Goal: Book appointment/travel/reservation

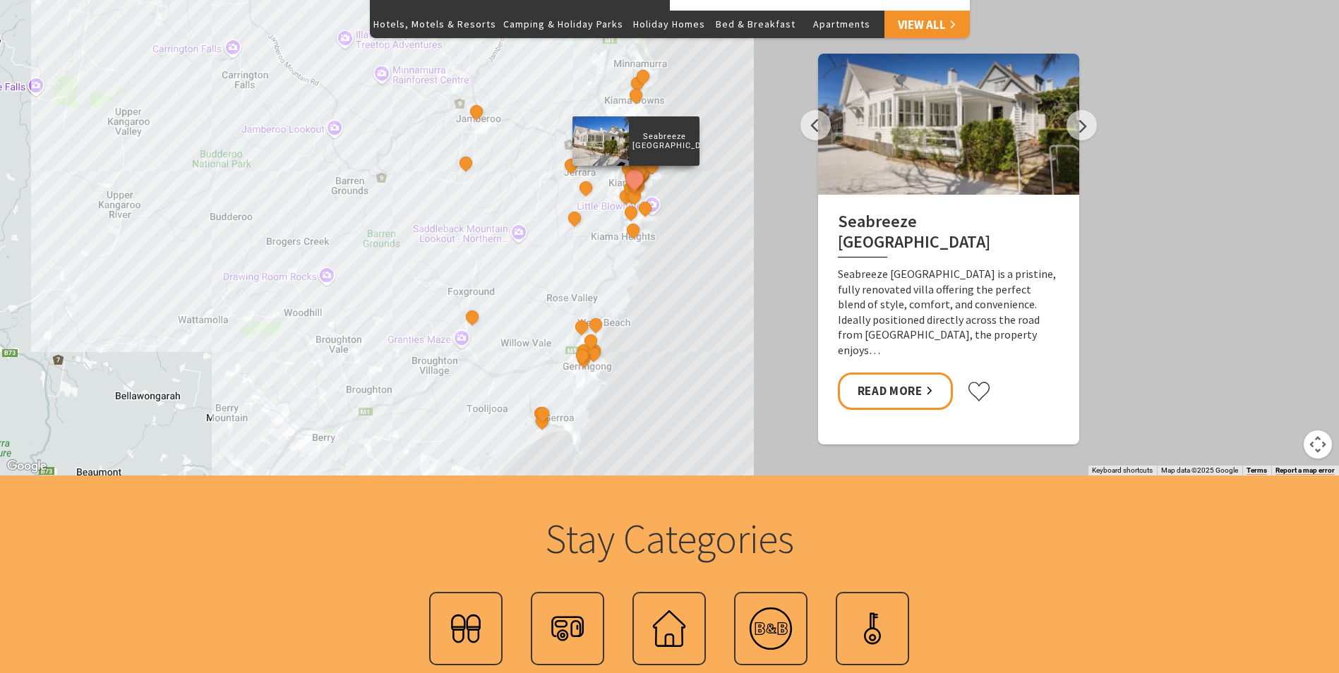
scroll to position [1341, 0]
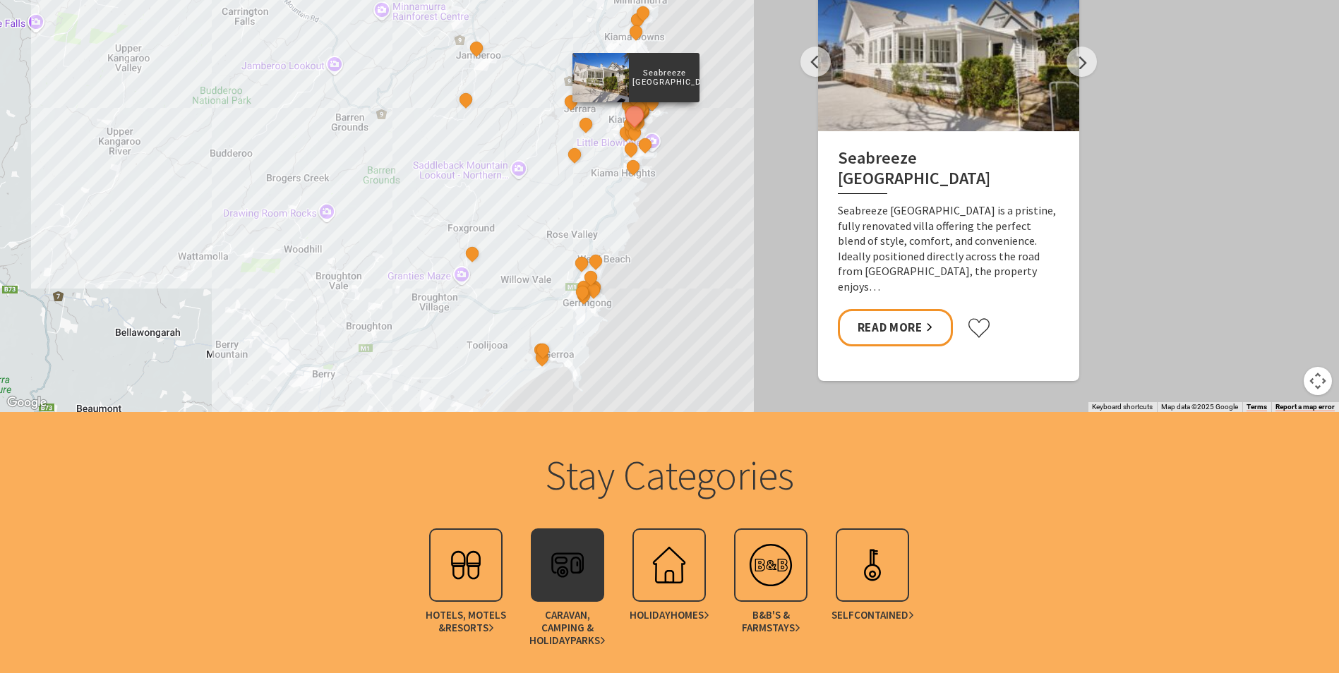
click at [569, 582] on img at bounding box center [567, 565] width 56 height 56
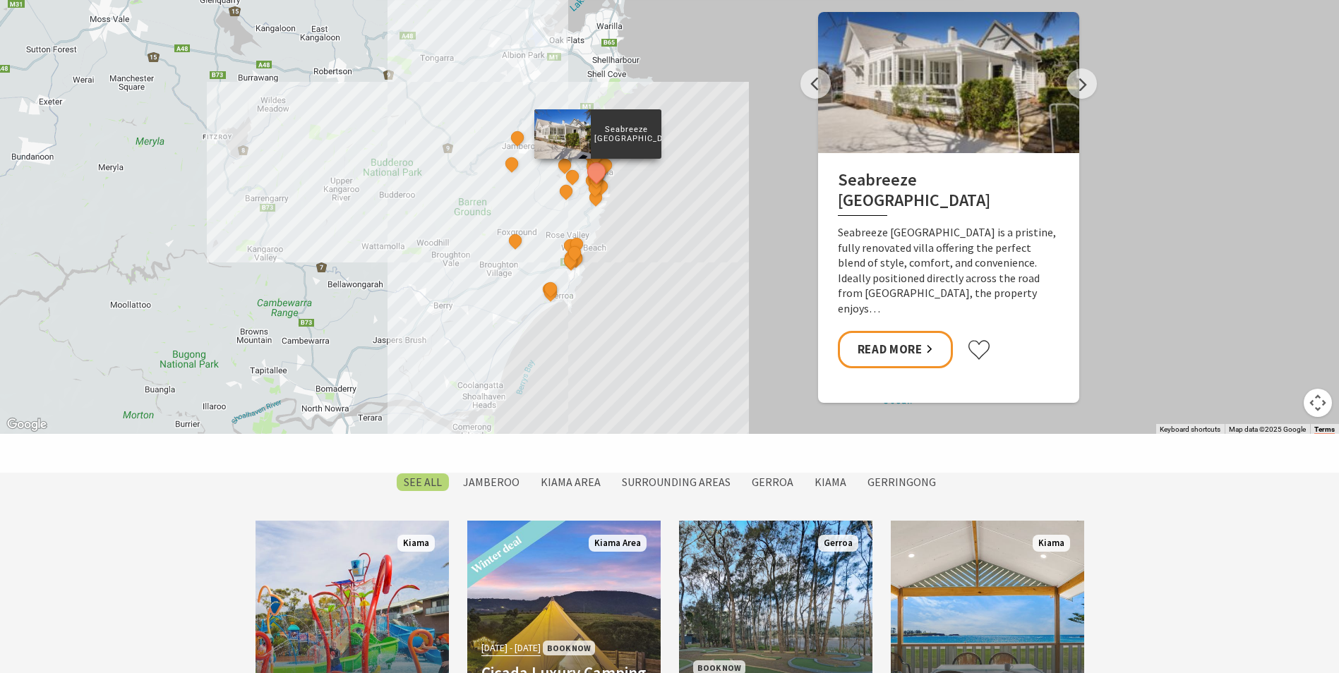
scroll to position [847, 0]
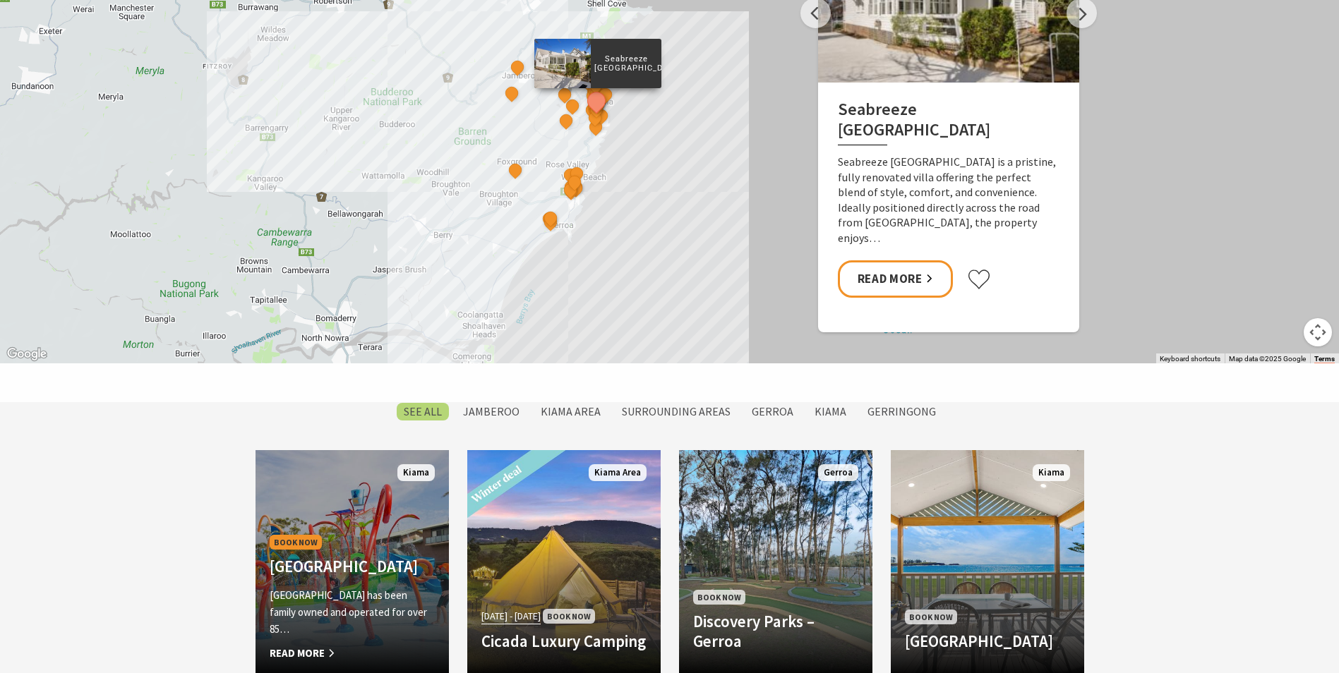
click at [323, 557] on h4 "[GEOGRAPHIC_DATA]" at bounding box center [352, 567] width 165 height 20
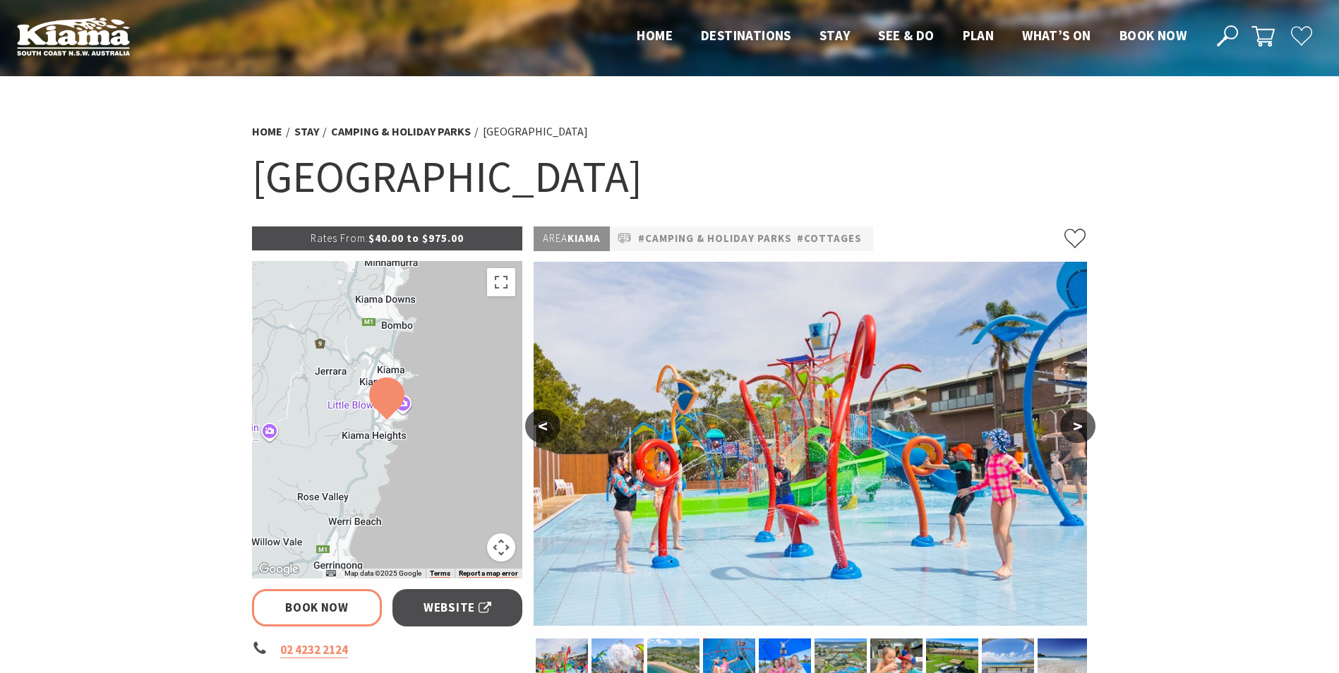
select select "3"
select select "2"
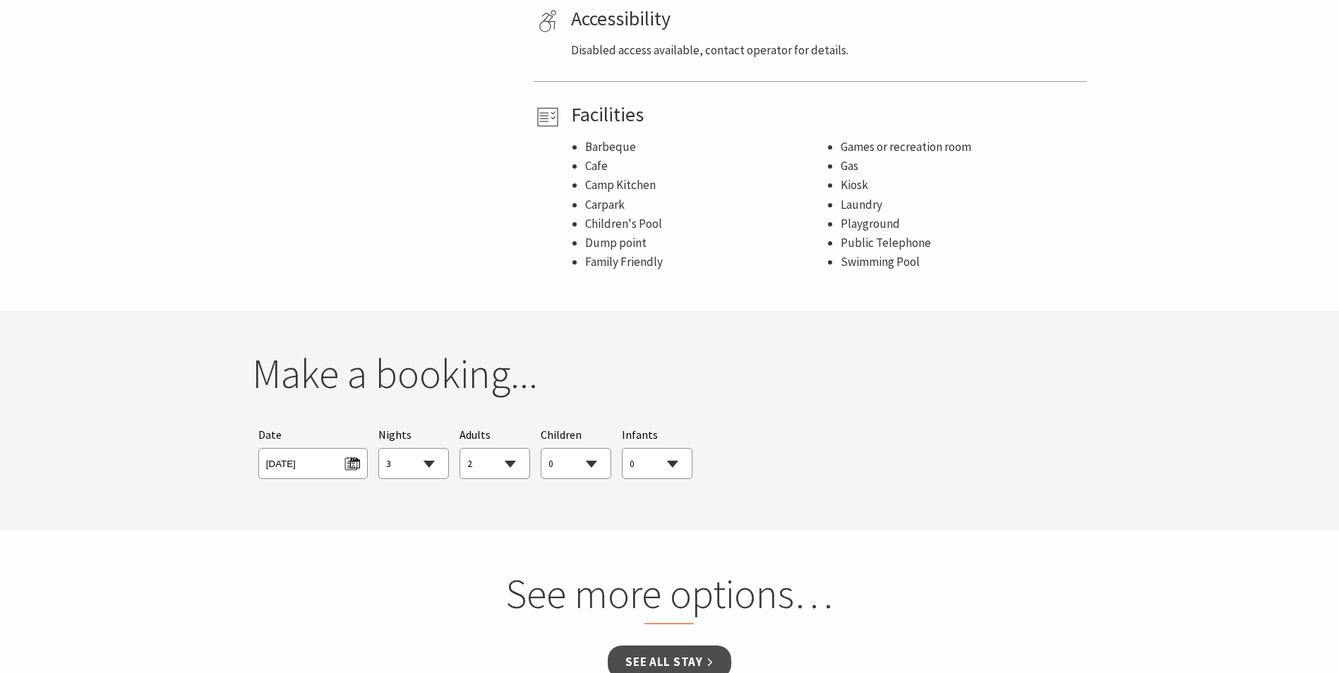
scroll to position [1058, 0]
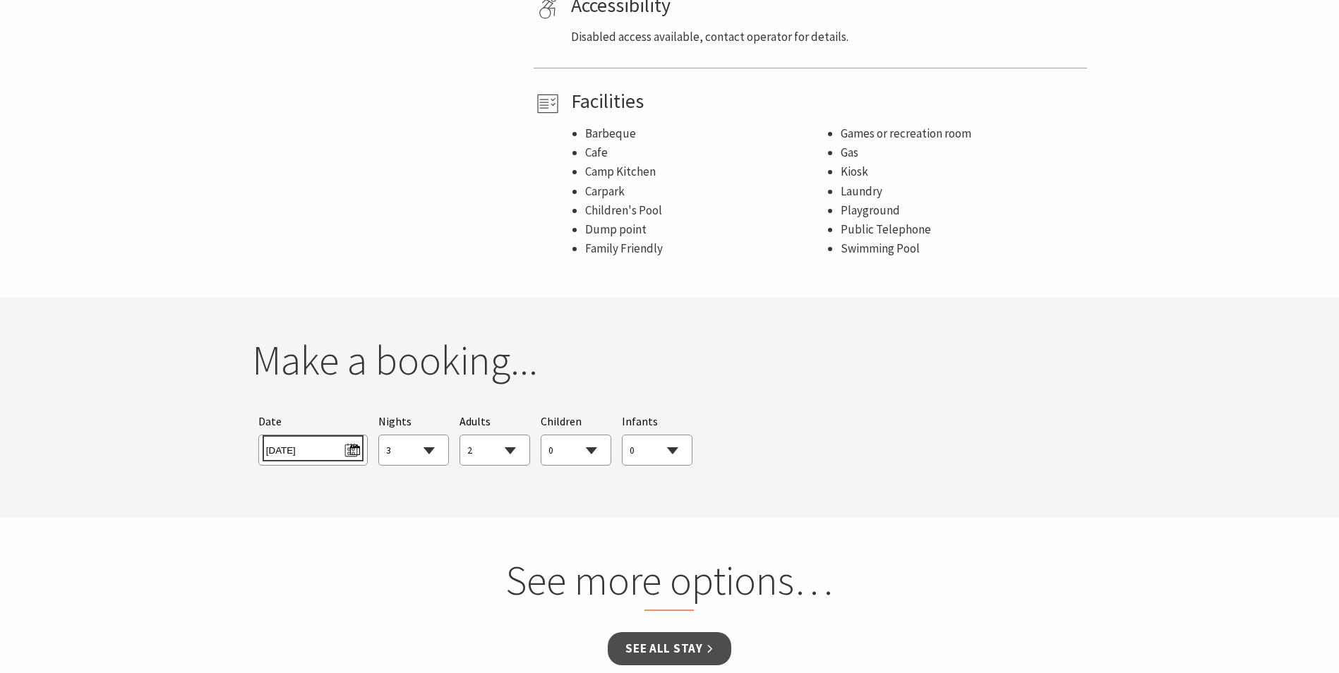
click at [350, 439] on span "Fri 26/09/2025" at bounding box center [313, 448] width 94 height 19
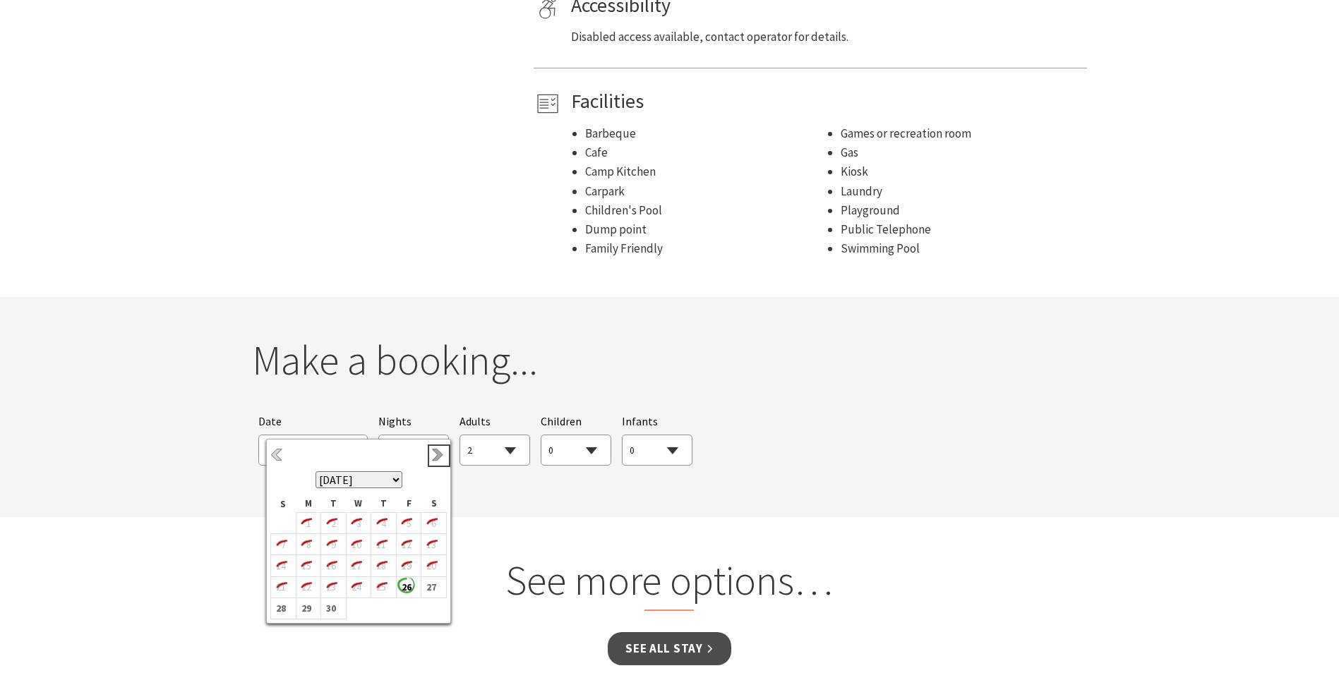
click at [432, 454] on link "Next" at bounding box center [439, 456] width 16 height 16
click at [335, 563] on b "14" at bounding box center [330, 566] width 18 height 18
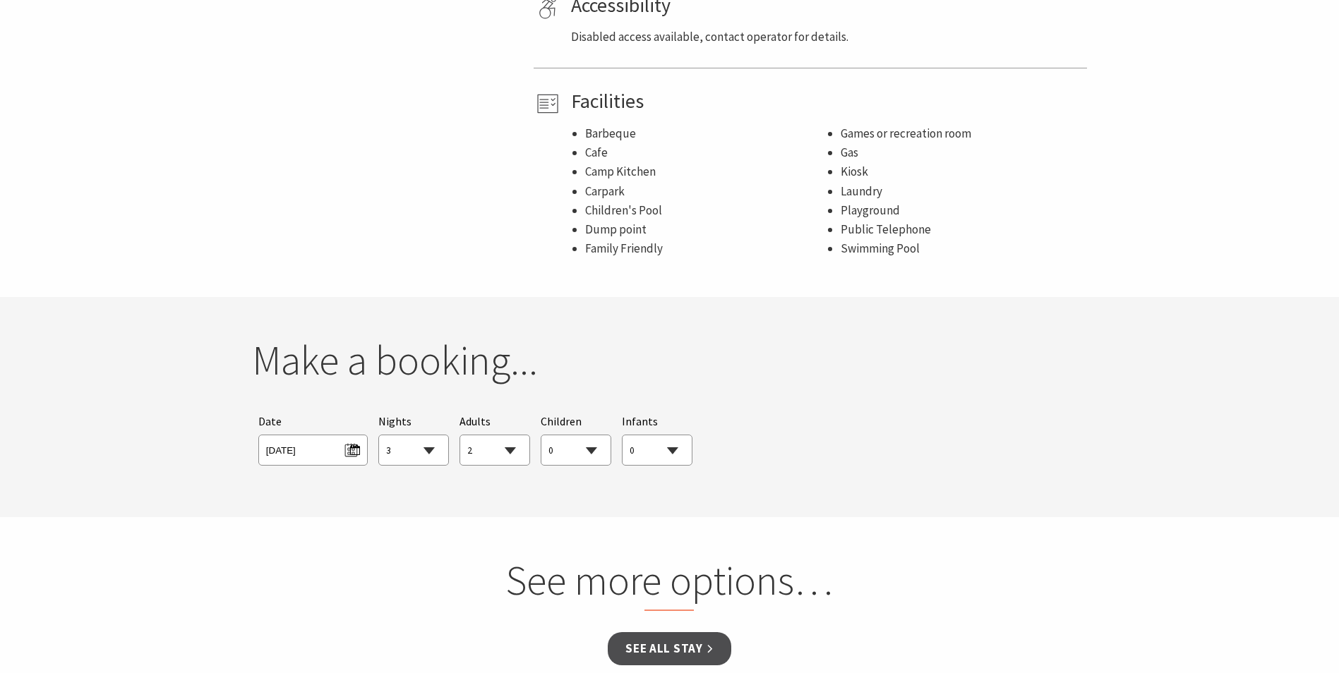
click at [427, 435] on select "1 2 3 4 5 6 7 8 9 10 11 12 13 14 15 16 17 18 19 20 21 22 23 24 25 26 27 28 29 30" at bounding box center [413, 450] width 69 height 31
select select "2"
click at [379, 435] on select "1 2 3 4 5 6 7 8 9 10 11 12 13 14 15 16 17 18 19 20 21 22 23 24 25 26 27 28 29 30" at bounding box center [413, 450] width 69 height 31
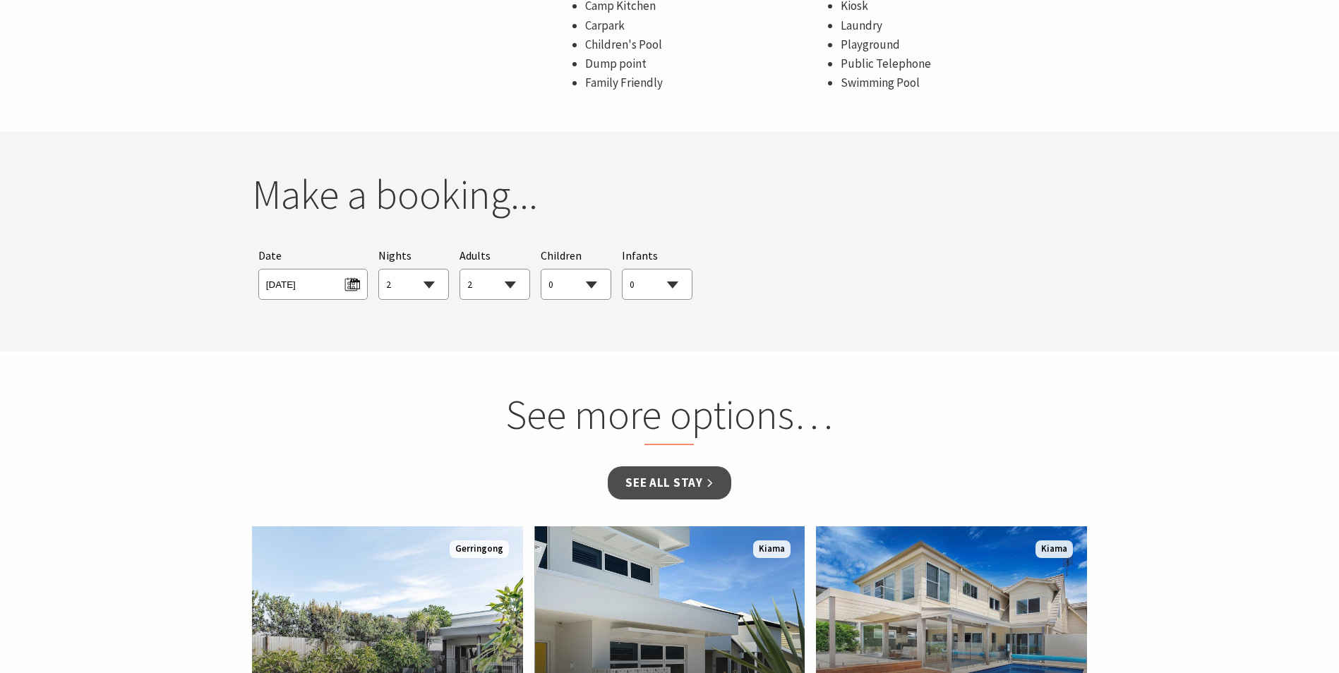
scroll to position [1200, 0]
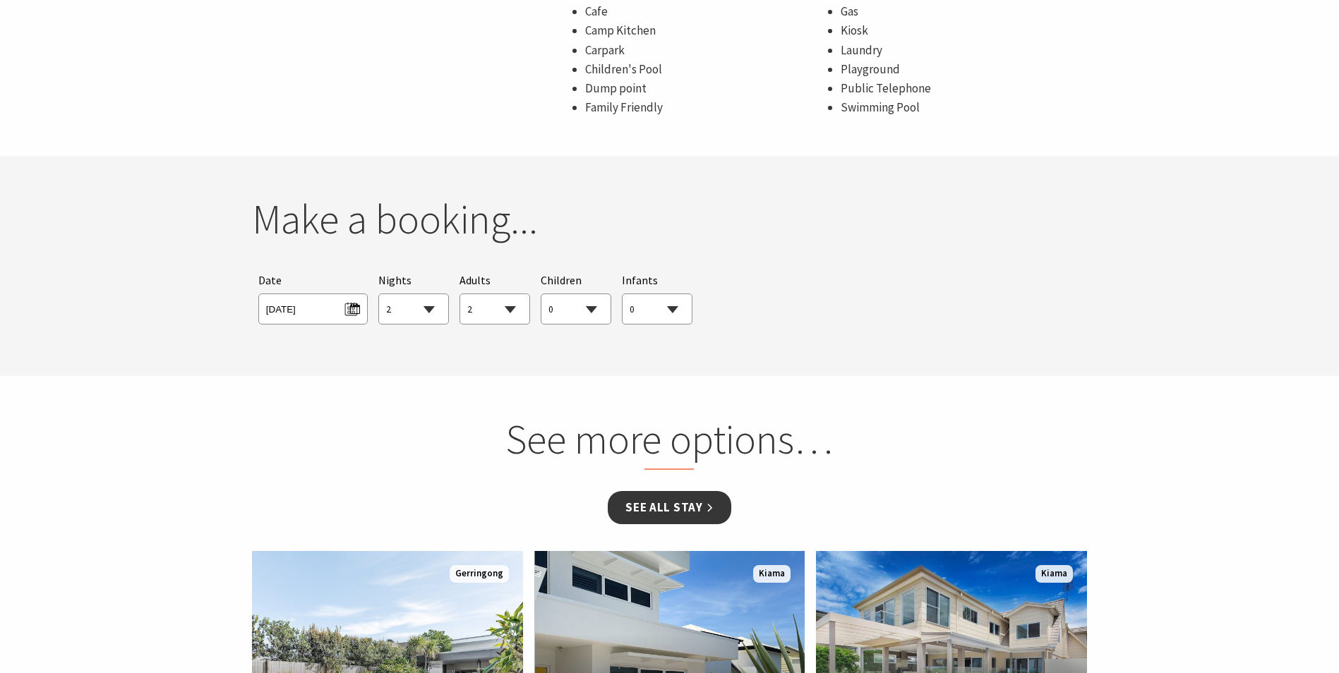
click at [671, 491] on link "See all Stay" at bounding box center [669, 507] width 123 height 33
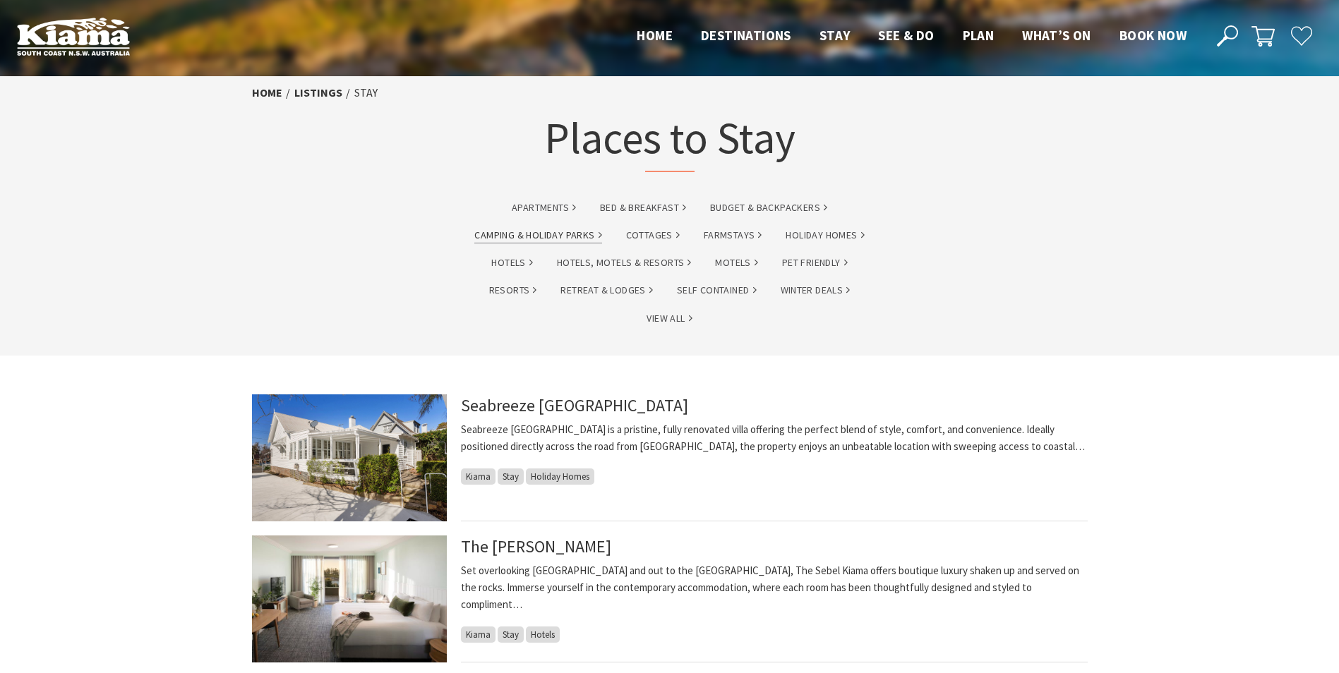
click at [524, 232] on link "Camping & Holiday Parks" at bounding box center [537, 235] width 127 height 16
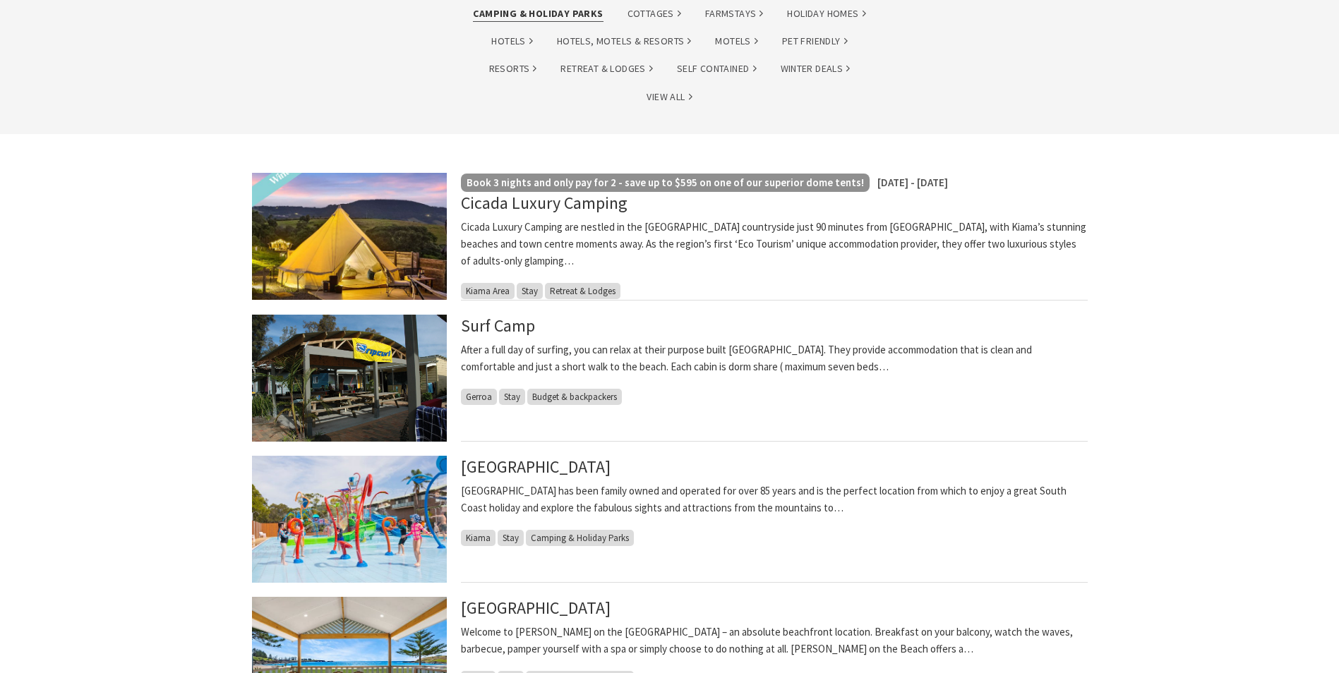
scroll to position [353, 0]
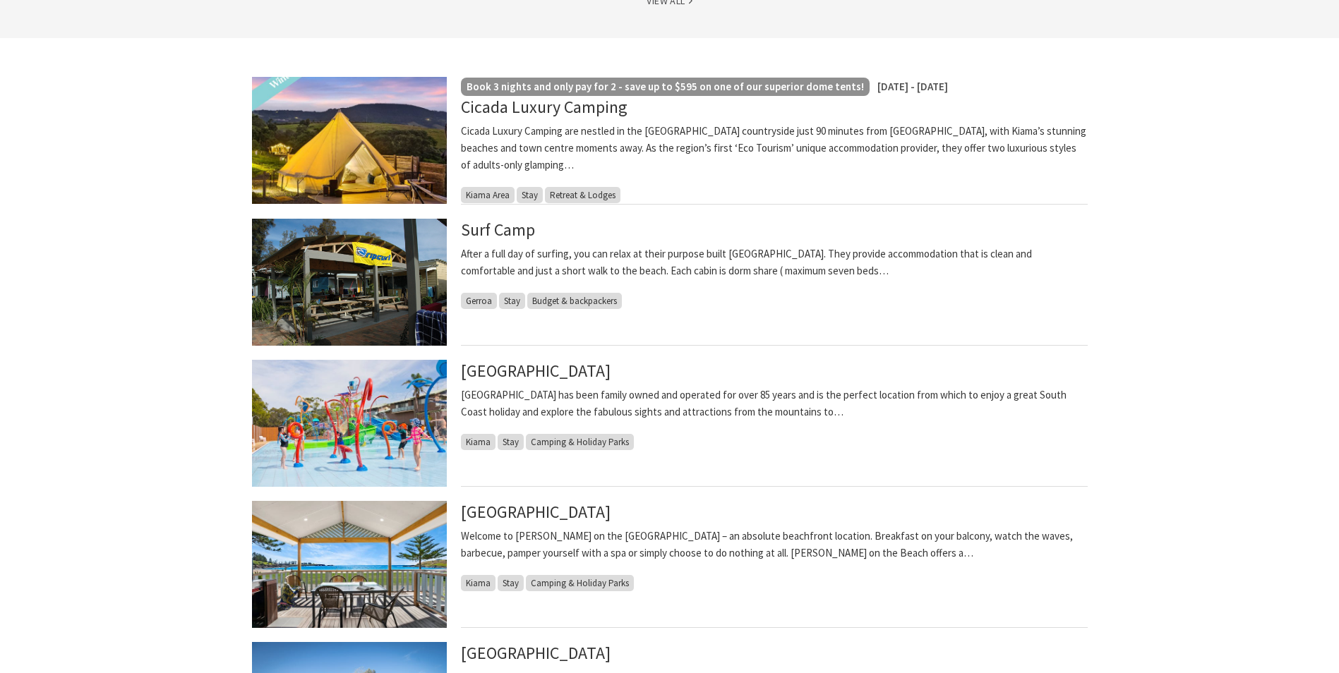
click at [509, 442] on span "Stay" at bounding box center [510, 442] width 26 height 16
click at [474, 441] on span "Kiama" at bounding box center [478, 442] width 35 height 16
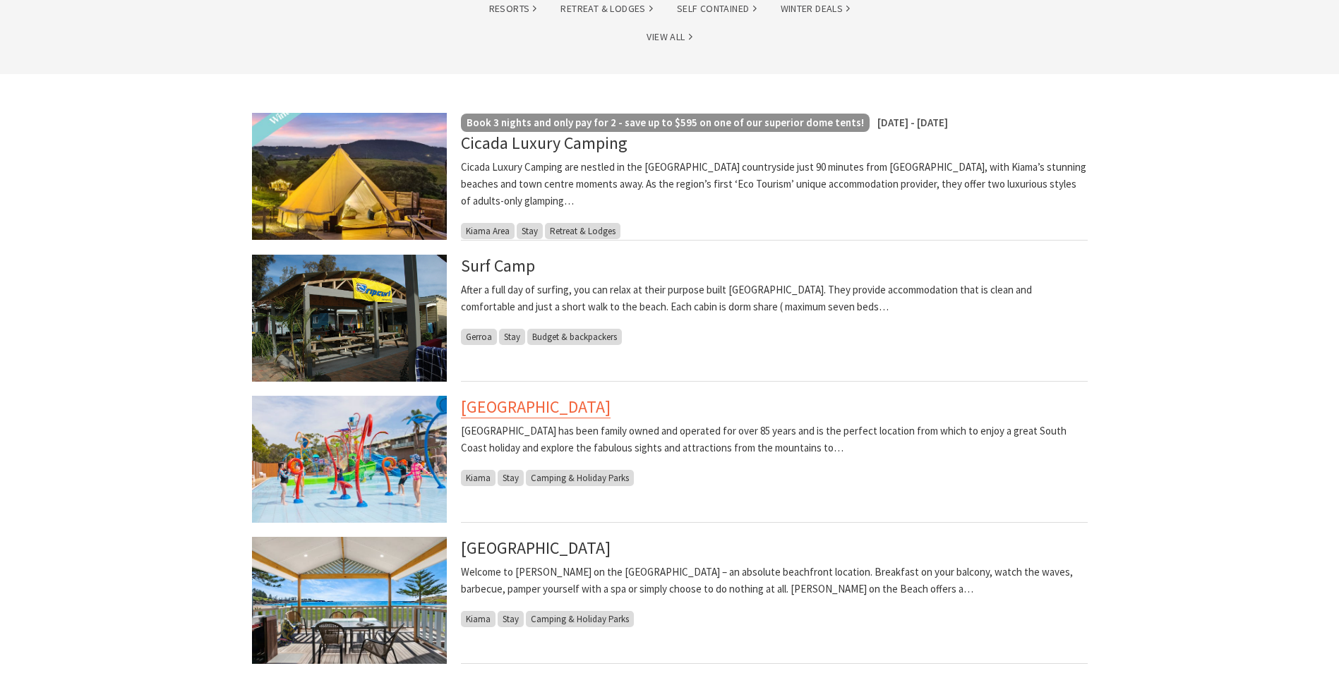
scroll to position [282, 0]
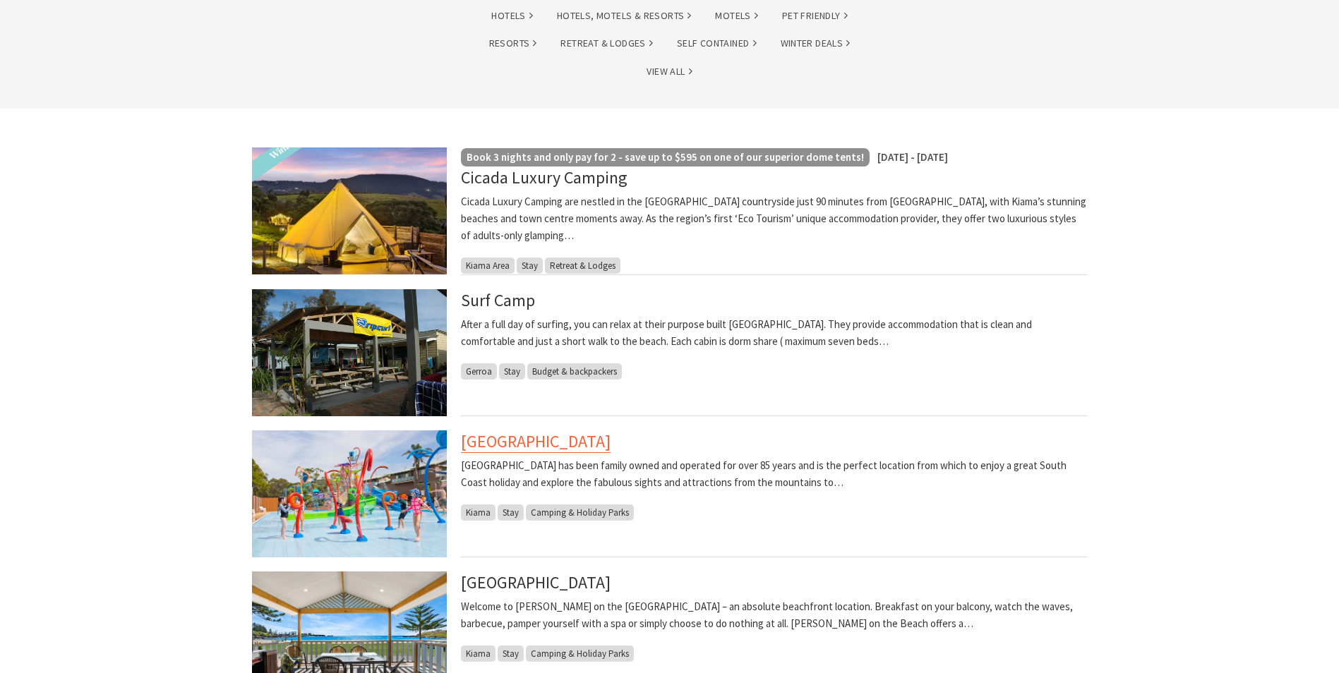
click at [536, 437] on link "[GEOGRAPHIC_DATA]" at bounding box center [536, 441] width 150 height 23
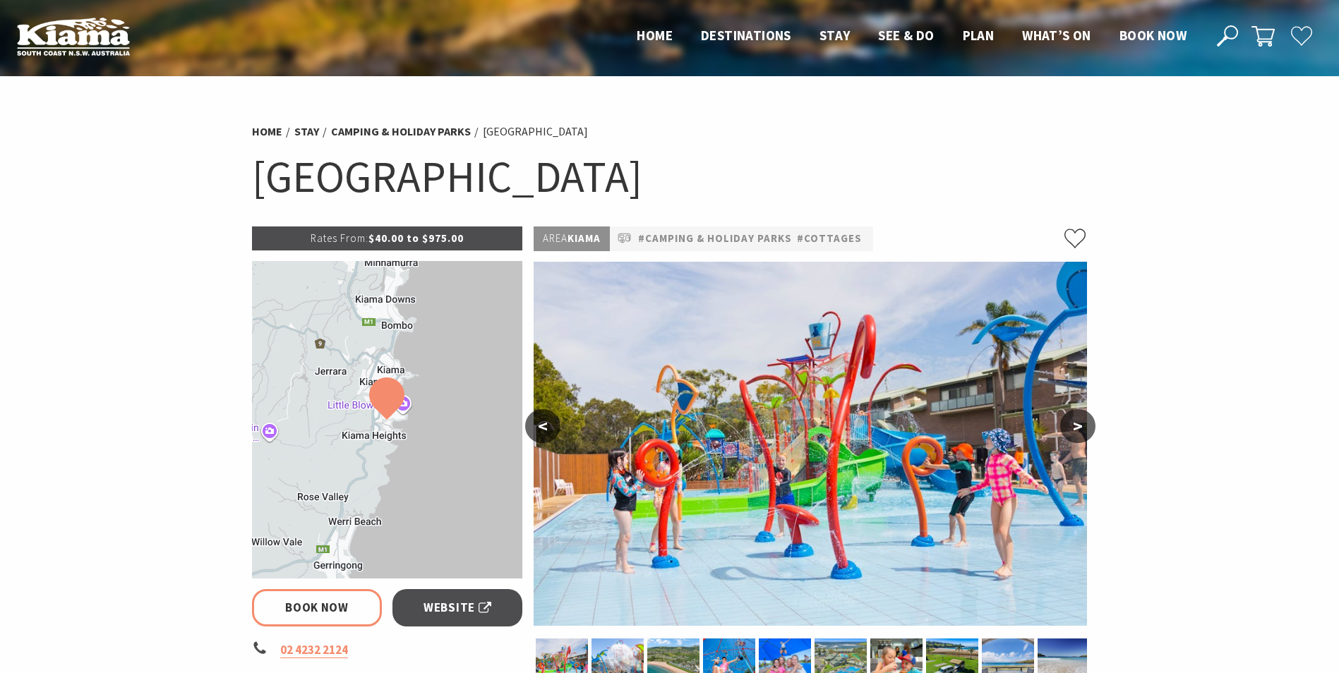
select select "2"
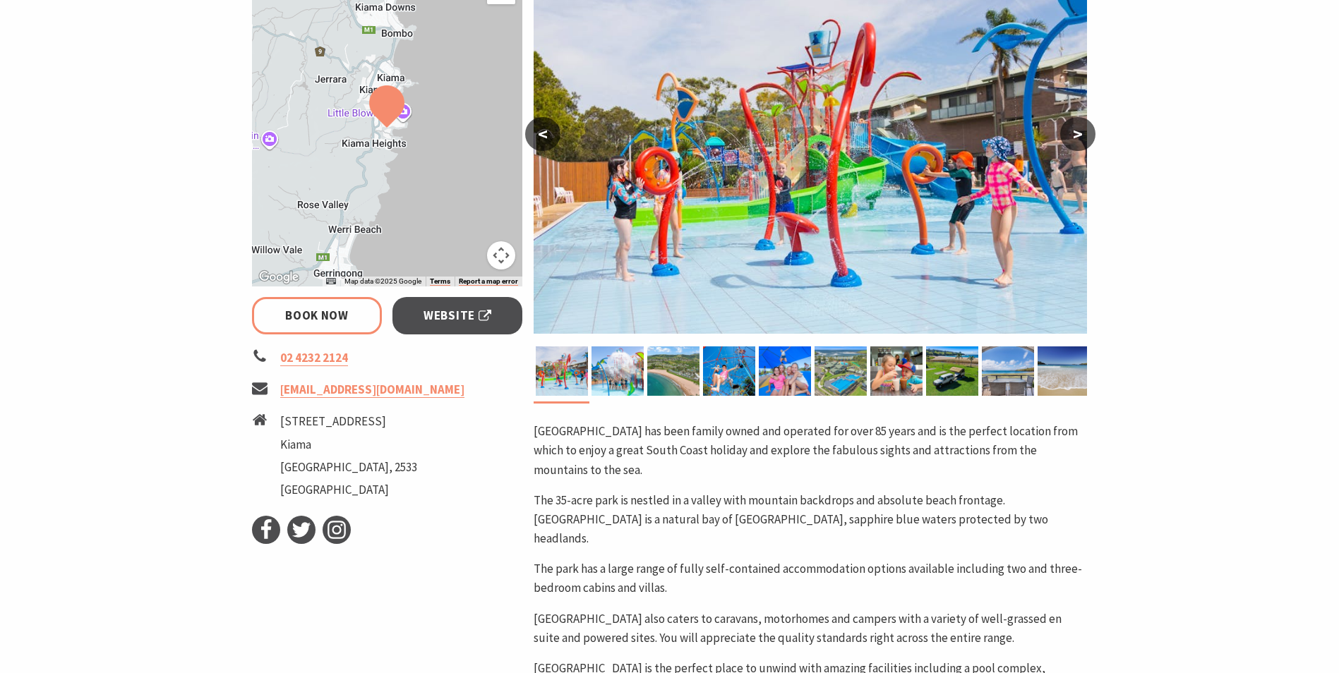
scroll to position [282, 0]
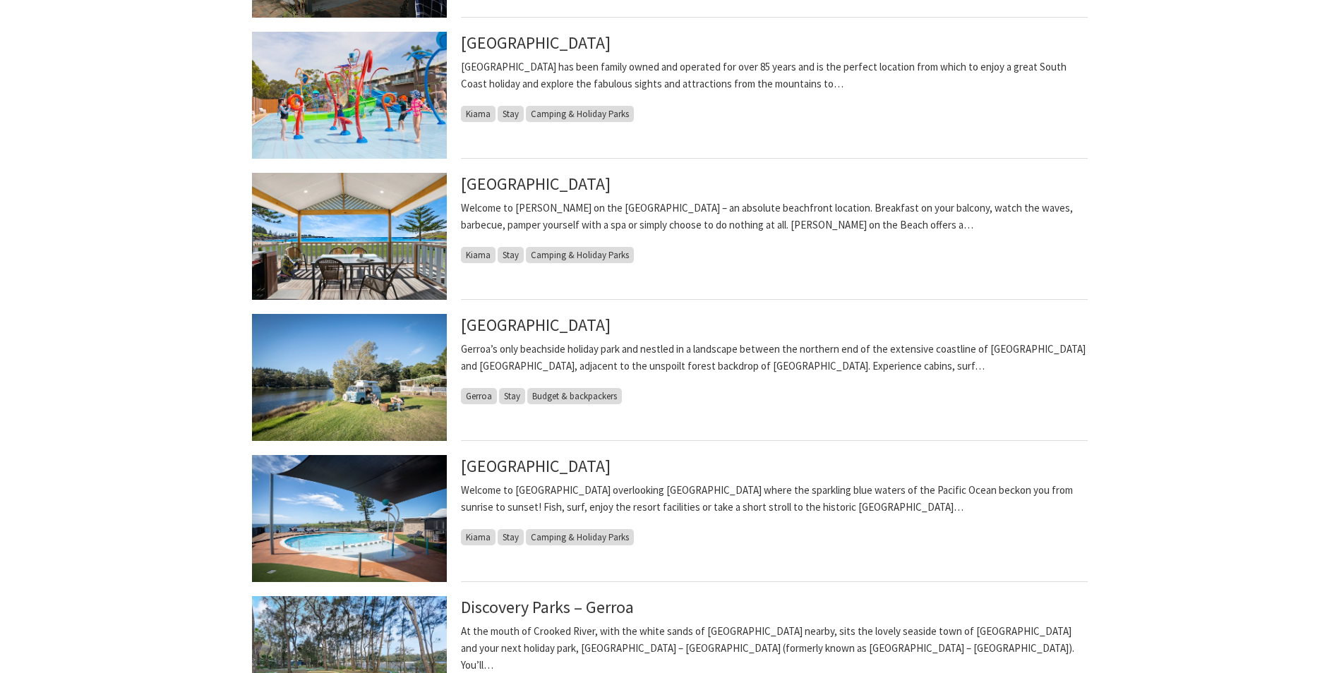
scroll to position [706, 0]
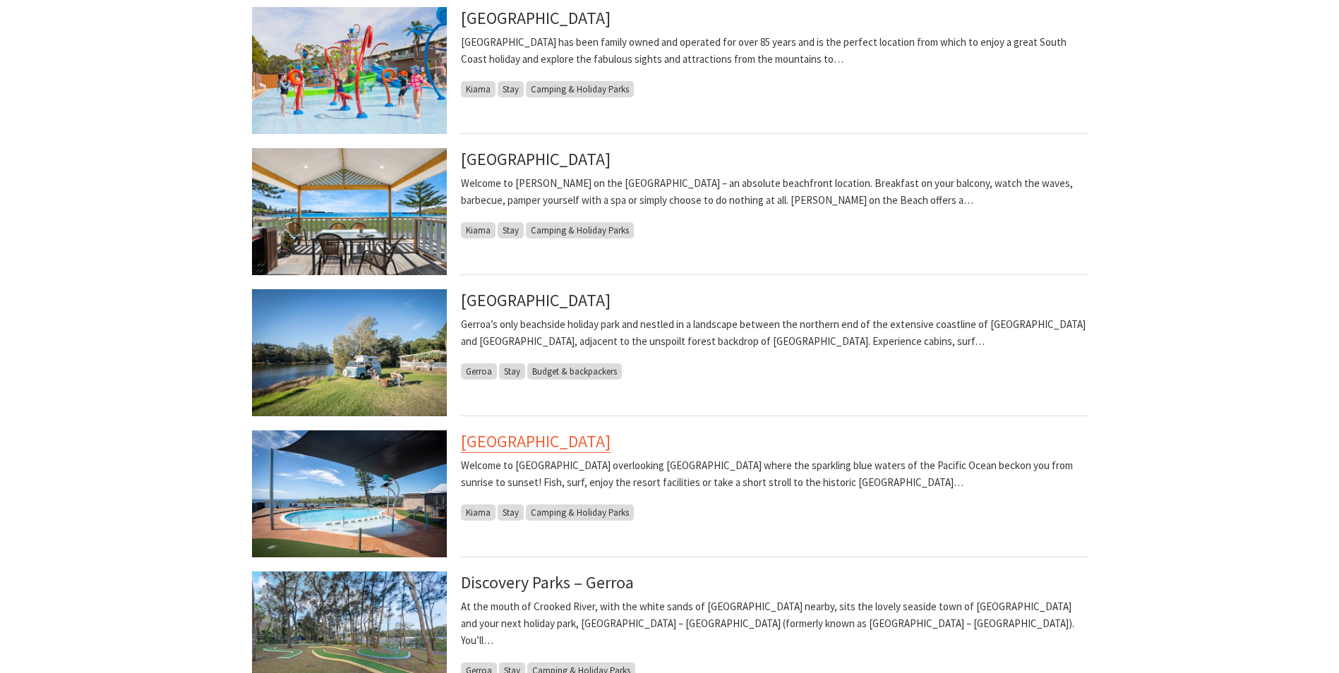
click at [506, 437] on link "[GEOGRAPHIC_DATA]" at bounding box center [536, 441] width 150 height 23
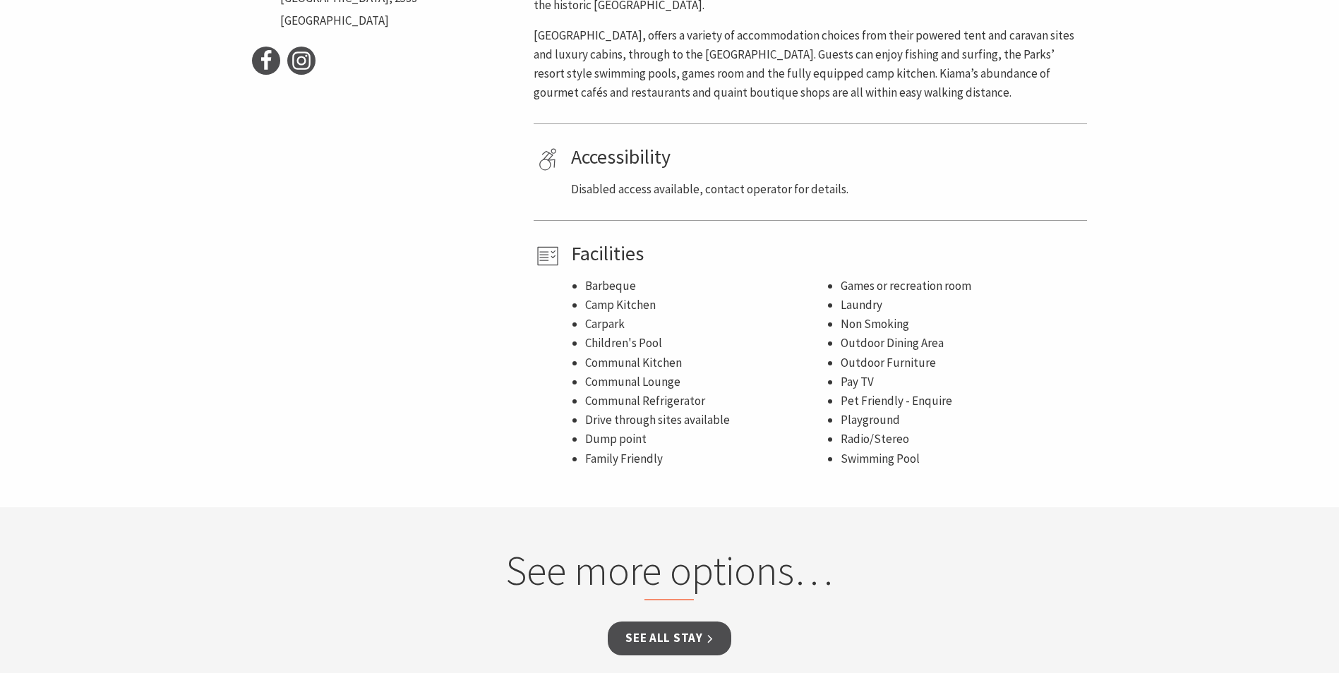
scroll to position [776, 0]
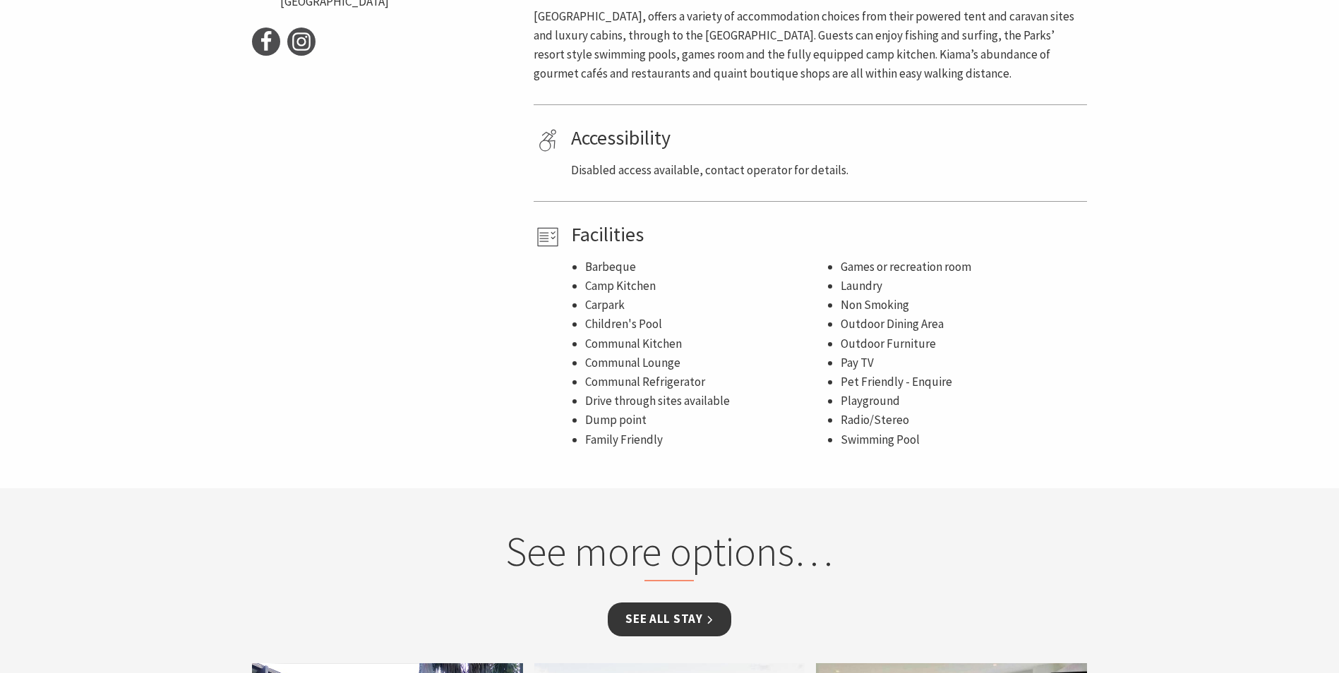
click at [644, 610] on link "See all Stay" at bounding box center [669, 619] width 123 height 33
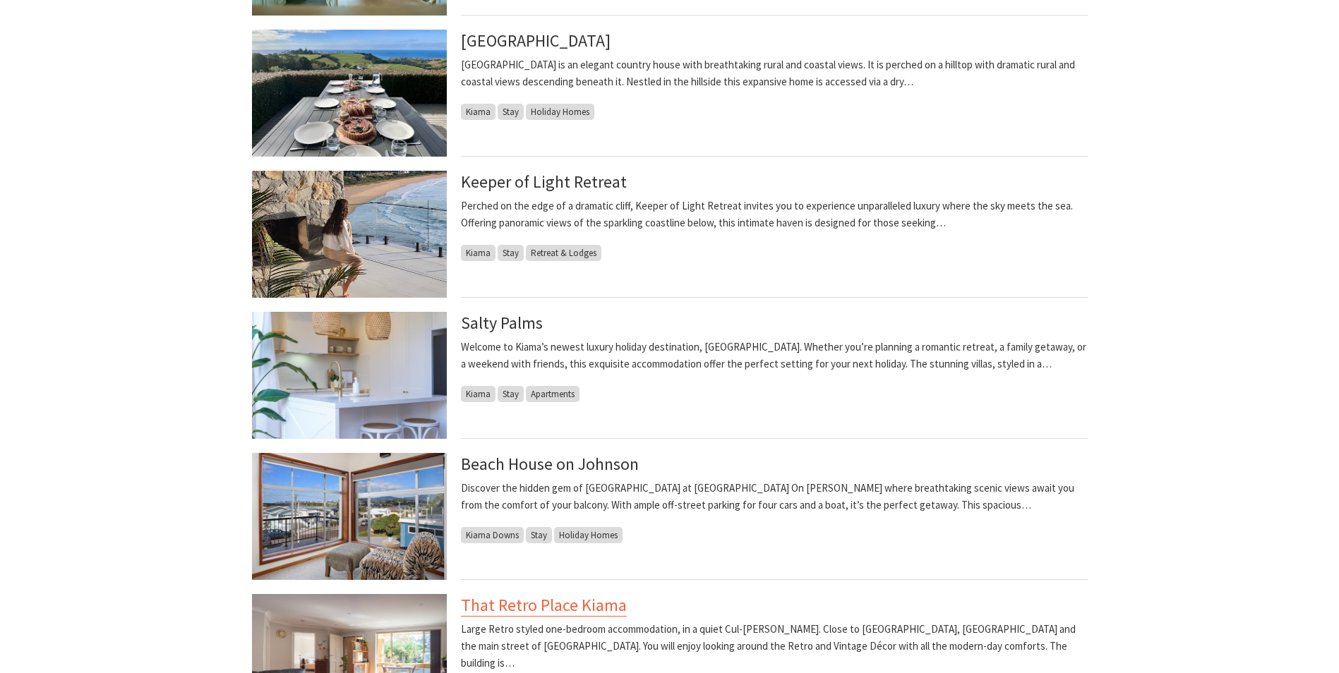
scroll to position [1058, 0]
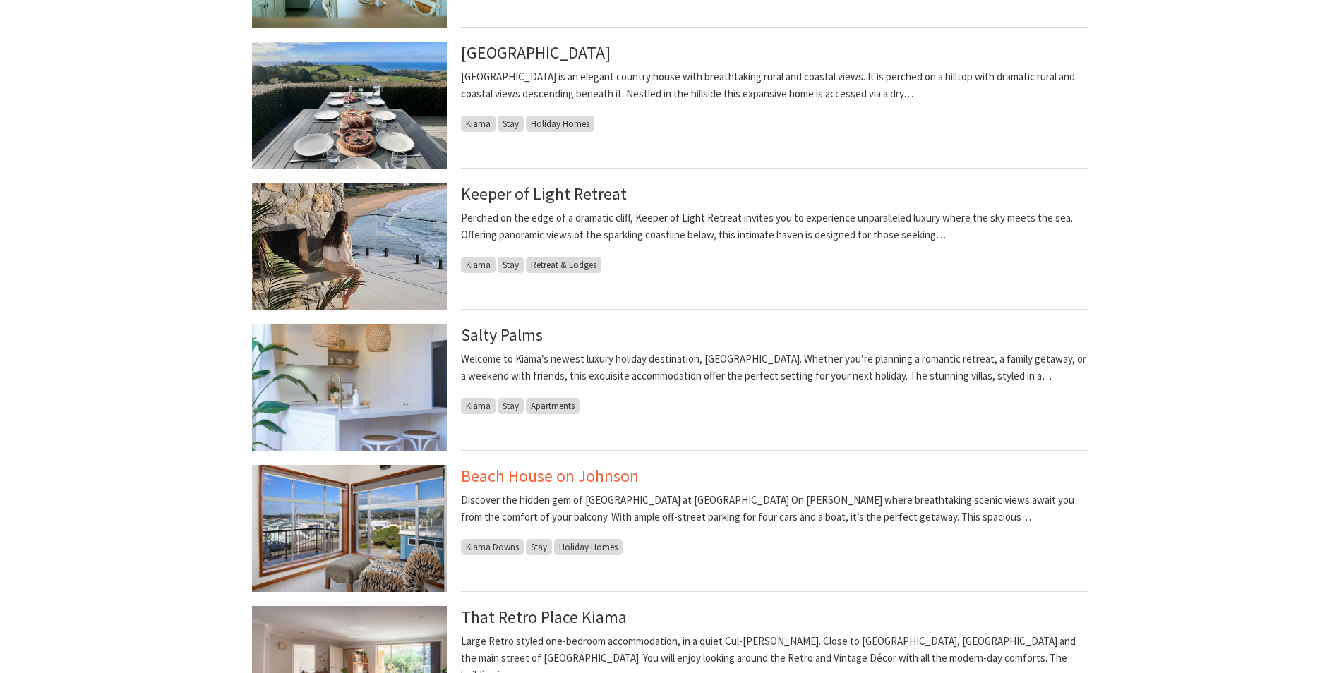
click at [538, 478] on link "Beach House on Johnson" at bounding box center [550, 476] width 178 height 23
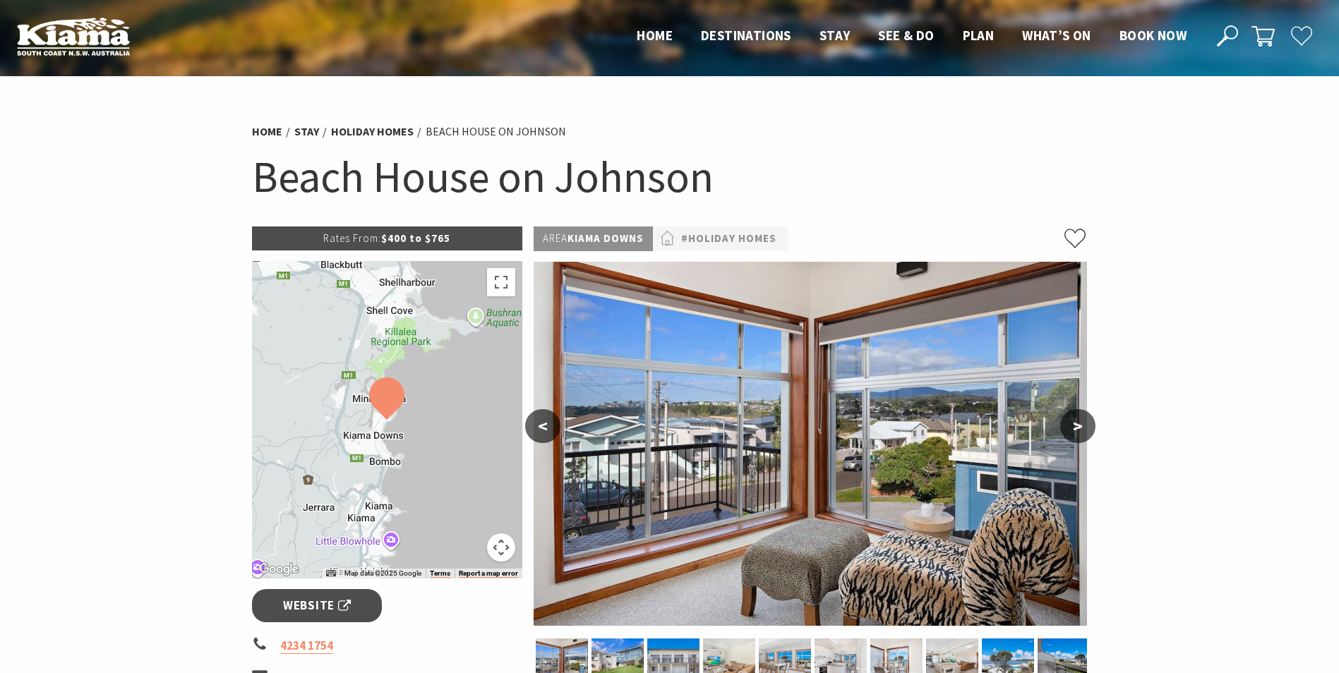
click at [382, 393] on img at bounding box center [386, 398] width 35 height 42
click at [389, 394] on img at bounding box center [386, 398] width 35 height 42
